Goal: Check status: Check status

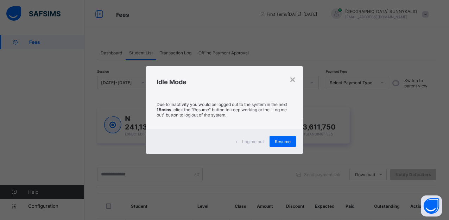
click at [281, 143] on span "Resume" at bounding box center [283, 141] width 16 height 5
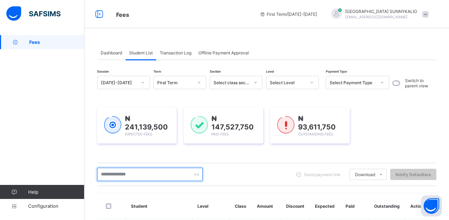
click at [142, 173] on input "text" at bounding box center [149, 174] width 105 height 13
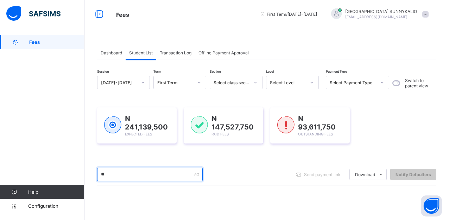
type input "*"
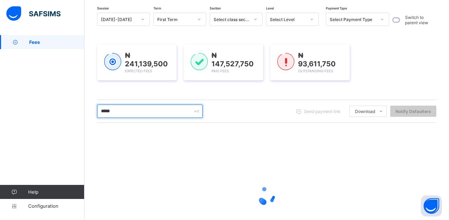
scroll to position [70, 0]
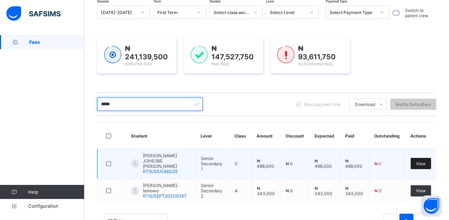
type input "*****"
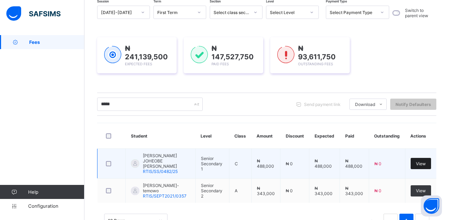
click at [420, 161] on div "View" at bounding box center [420, 163] width 20 height 11
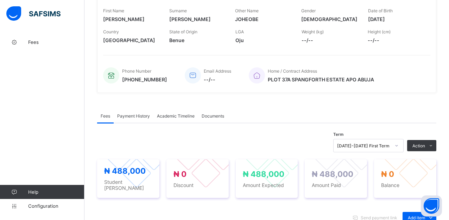
scroll to position [141, 0]
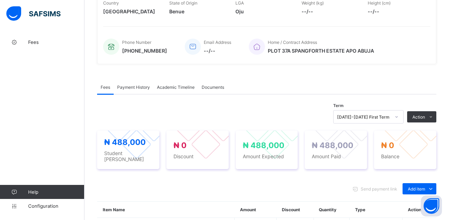
click at [126, 90] on span "Payment History" at bounding box center [133, 87] width 33 height 5
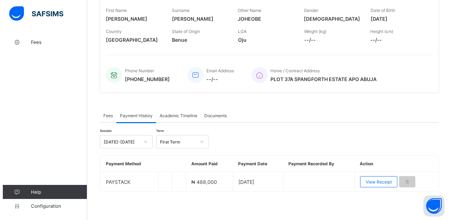
scroll to position [114, 0]
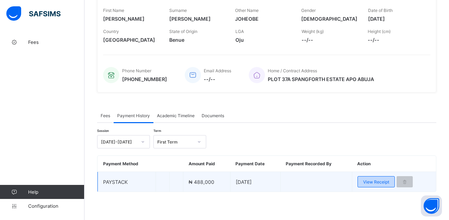
click at [381, 180] on span "View Receipt" at bounding box center [376, 182] width 26 height 5
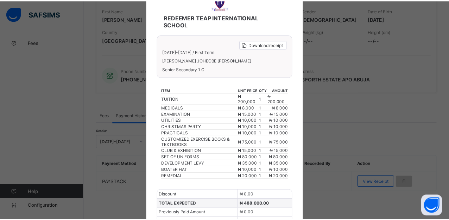
scroll to position [0, 0]
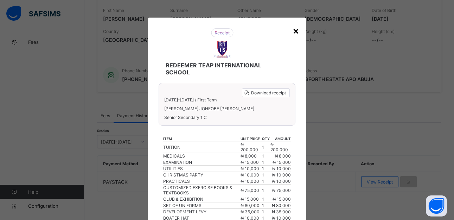
click at [294, 31] on div "×" at bounding box center [295, 31] width 7 height 12
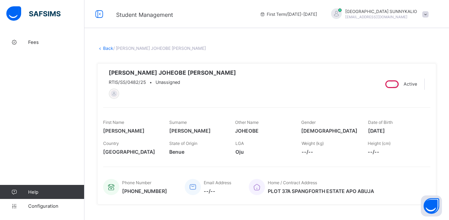
click at [109, 49] on link "Back" at bounding box center [108, 48] width 10 height 5
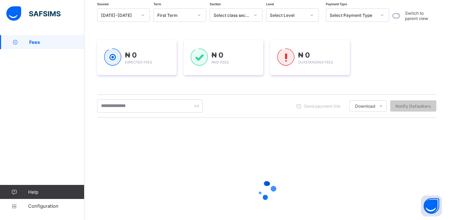
scroll to position [70, 0]
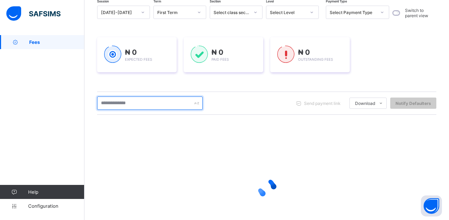
click at [144, 105] on input "text" at bounding box center [149, 103] width 105 height 13
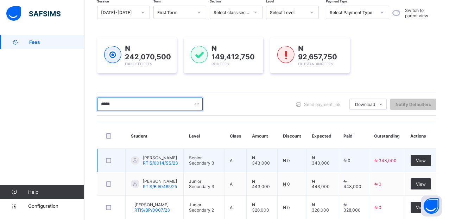
scroll to position [105, 0]
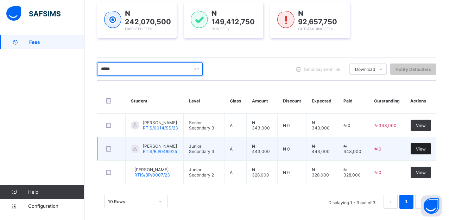
type input "*****"
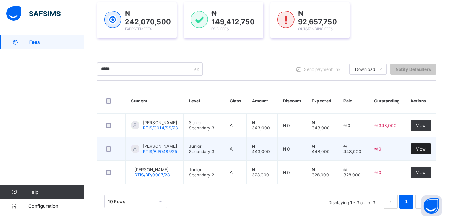
click at [424, 152] on span "View" at bounding box center [421, 149] width 10 height 5
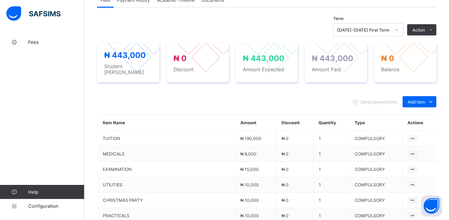
scroll to position [141, 0]
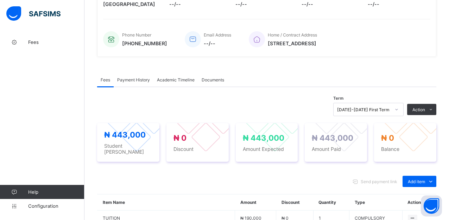
click at [139, 83] on span "Payment History" at bounding box center [133, 79] width 33 height 5
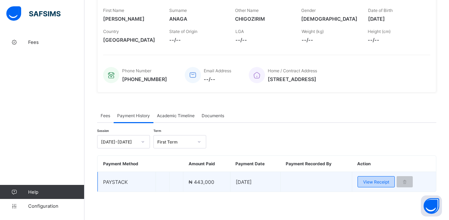
click at [382, 183] on span "View Receipt" at bounding box center [376, 182] width 26 height 5
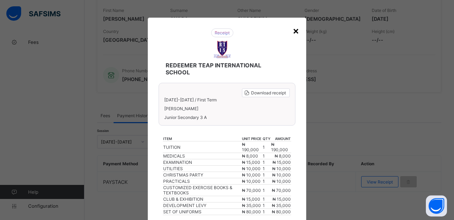
click at [296, 32] on div "×" at bounding box center [295, 31] width 7 height 12
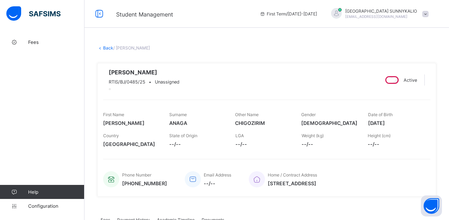
scroll to position [0, 0]
click at [106, 49] on link "Back" at bounding box center [108, 48] width 10 height 5
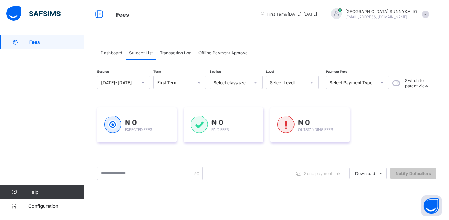
click at [129, 192] on div "Session [DATE]-[DATE] Term First Term Section Select class section Level Select…" at bounding box center [266, 200] width 339 height 249
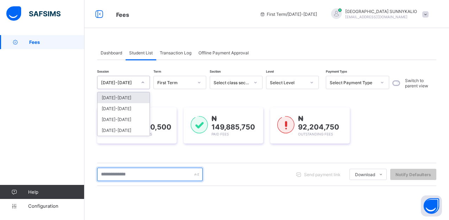
click at [157, 174] on input "text" at bounding box center [149, 174] width 105 height 13
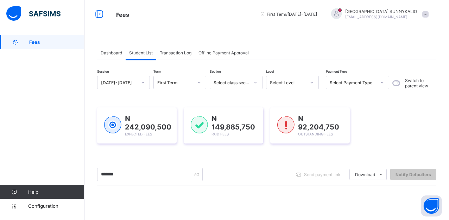
click at [266, 190] on div "Session [DATE]-[DATE] Term First Term Section Select class section Level Select…" at bounding box center [266, 201] width 339 height 250
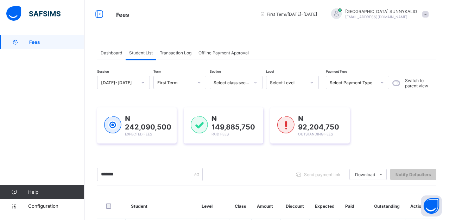
click at [146, 54] on span "Student List" at bounding box center [141, 52] width 24 height 5
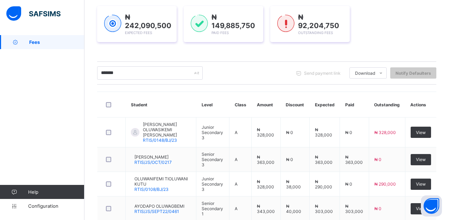
scroll to position [105, 0]
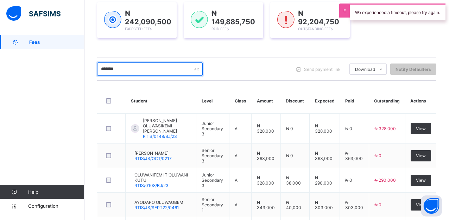
click at [144, 72] on input "*******" at bounding box center [149, 69] width 105 height 13
type input "*"
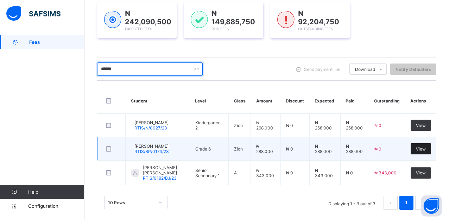
type input "******"
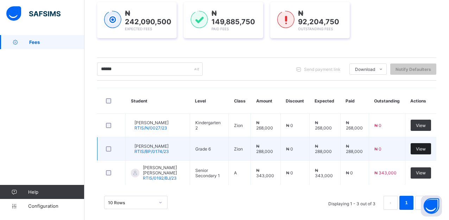
click at [422, 150] on span "View" at bounding box center [421, 149] width 10 height 5
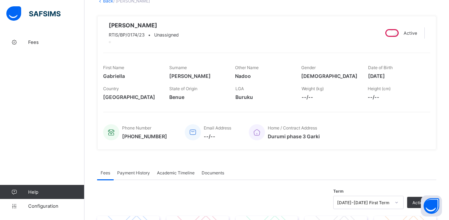
scroll to position [70, 0]
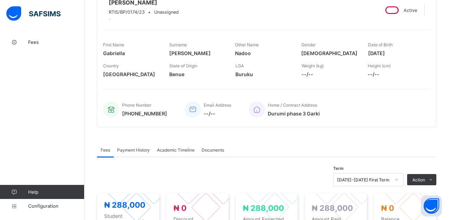
click at [123, 153] on span "Payment History" at bounding box center [133, 150] width 33 height 5
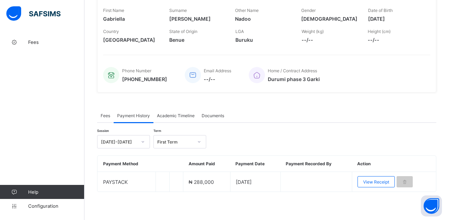
scroll to position [114, 0]
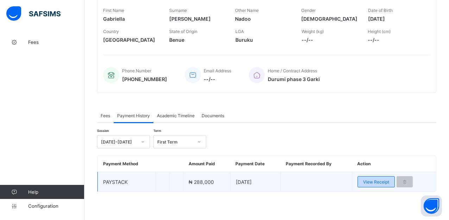
click at [377, 181] on span "View Receipt" at bounding box center [376, 182] width 26 height 5
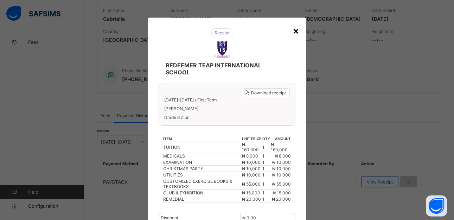
click at [294, 31] on div "×" at bounding box center [295, 31] width 7 height 12
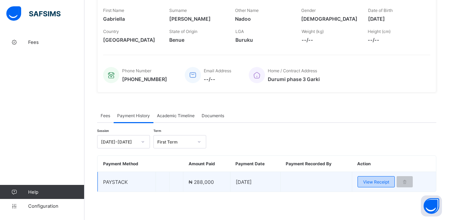
click at [370, 182] on span "View Receipt" at bounding box center [376, 182] width 26 height 5
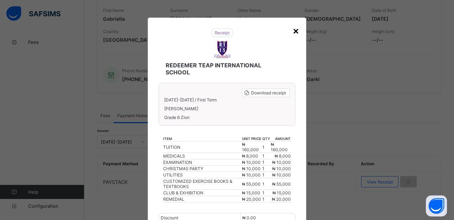
click at [296, 31] on div "×" at bounding box center [295, 31] width 7 height 12
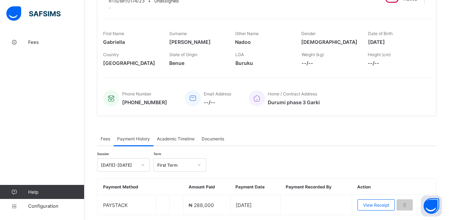
scroll to position [9, 0]
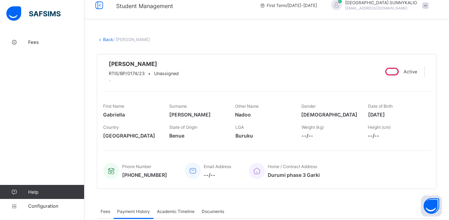
click at [109, 39] on link "Back" at bounding box center [108, 39] width 10 height 5
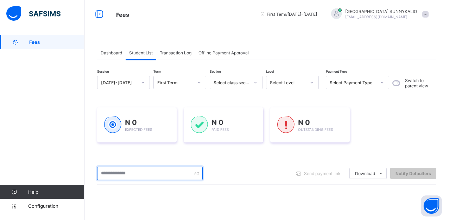
click at [141, 170] on input "text" at bounding box center [149, 173] width 105 height 13
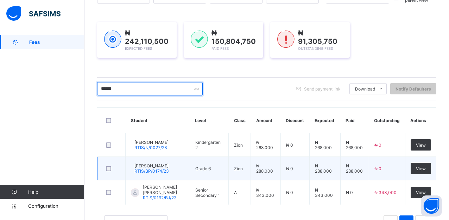
scroll to position [105, 0]
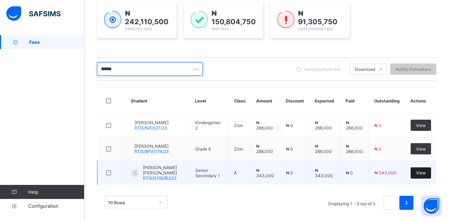
type input "******"
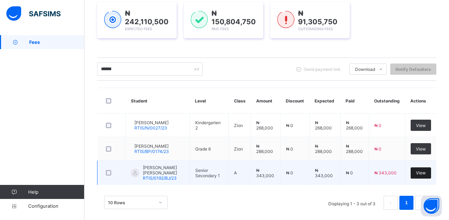
click at [425, 175] on span "View" at bounding box center [421, 172] width 10 height 5
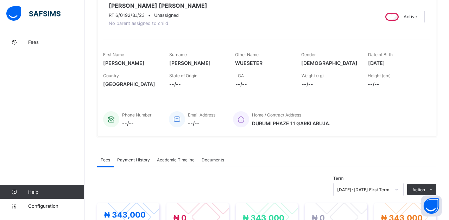
scroll to position [70, 0]
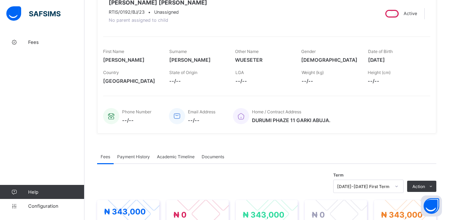
click at [132, 160] on span "Payment History" at bounding box center [133, 156] width 33 height 5
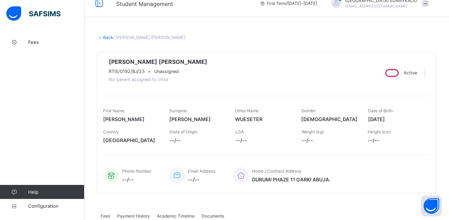
scroll to position [0, 0]
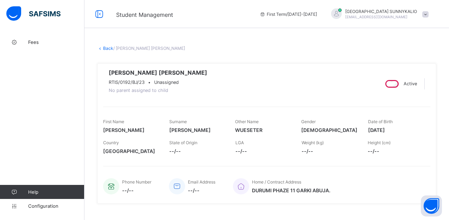
click at [105, 49] on link "Back" at bounding box center [108, 48] width 10 height 5
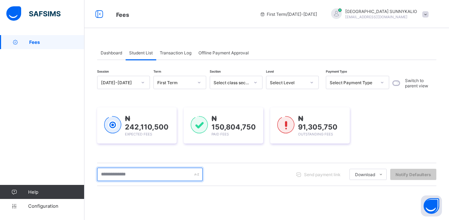
click at [139, 176] on input "text" at bounding box center [149, 174] width 105 height 13
click at [134, 179] on input "******" at bounding box center [149, 174] width 105 height 13
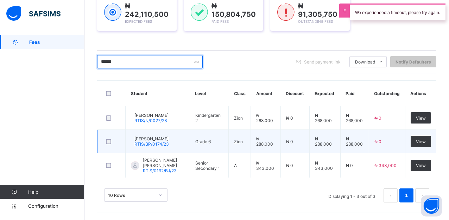
scroll to position [114, 0]
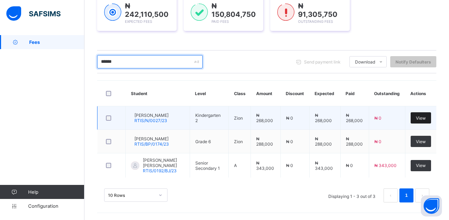
type input "******"
click at [419, 118] on div "View" at bounding box center [420, 117] width 20 height 11
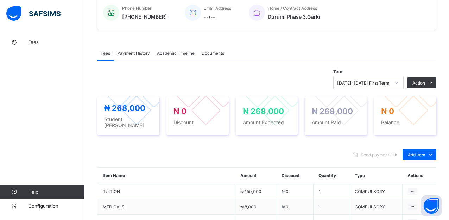
scroll to position [176, 0]
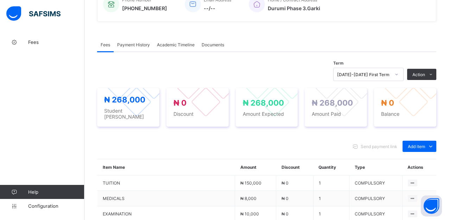
click at [138, 47] on span "Payment History" at bounding box center [133, 44] width 33 height 5
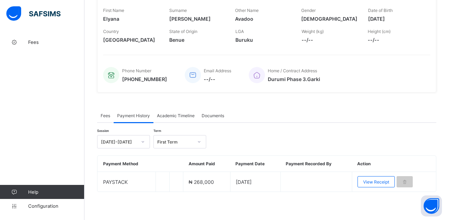
scroll to position [114, 0]
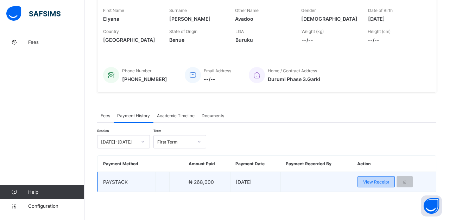
click at [373, 182] on span "View Receipt" at bounding box center [376, 182] width 26 height 5
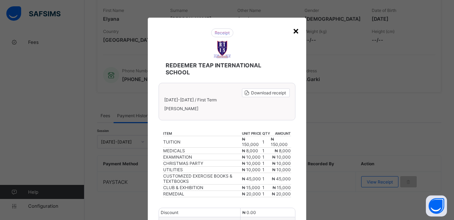
click at [295, 31] on div "×" at bounding box center [295, 31] width 7 height 12
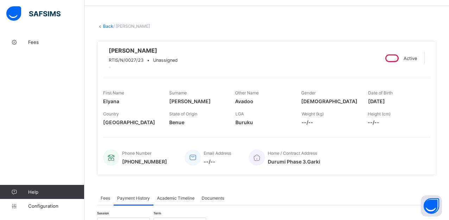
scroll to position [0, 0]
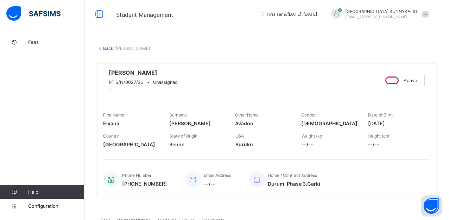
click at [103, 49] on link "Back" at bounding box center [108, 48] width 10 height 5
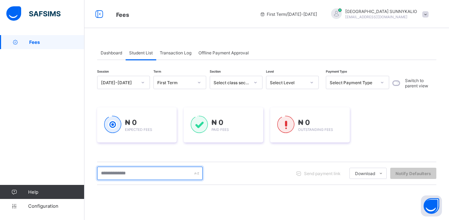
click at [142, 175] on input "text" at bounding box center [149, 173] width 105 height 13
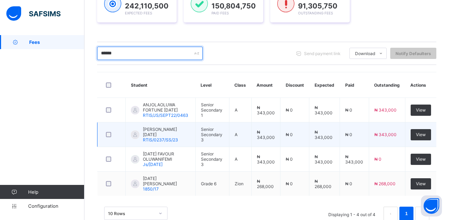
scroll to position [104, 0]
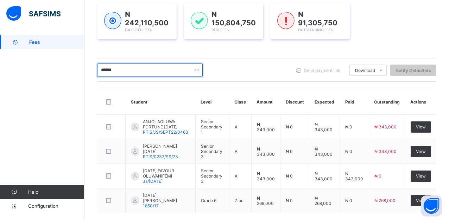
click at [126, 75] on input "******" at bounding box center [149, 70] width 105 height 13
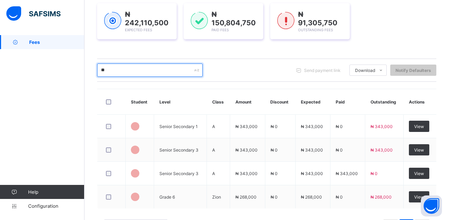
type input "*"
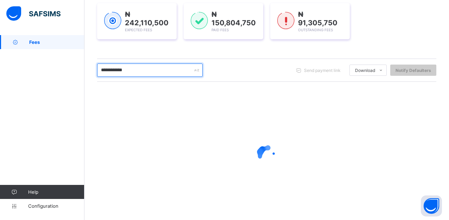
type input "**********"
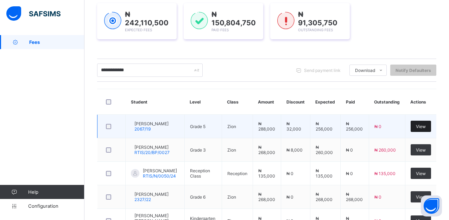
click at [424, 127] on span "View" at bounding box center [421, 126] width 10 height 5
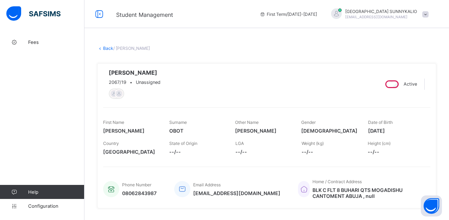
scroll to position [70, 0]
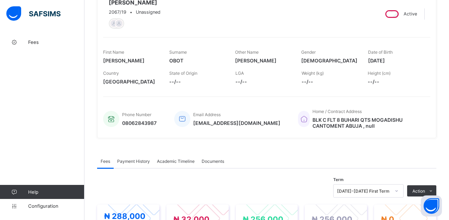
click at [131, 163] on span "Payment History" at bounding box center [133, 161] width 33 height 5
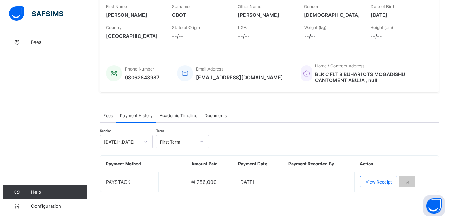
scroll to position [118, 0]
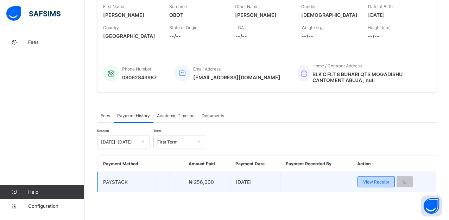
click at [385, 184] on span "View Receipt" at bounding box center [376, 182] width 26 height 5
